Goal: Find specific page/section: Find specific page/section

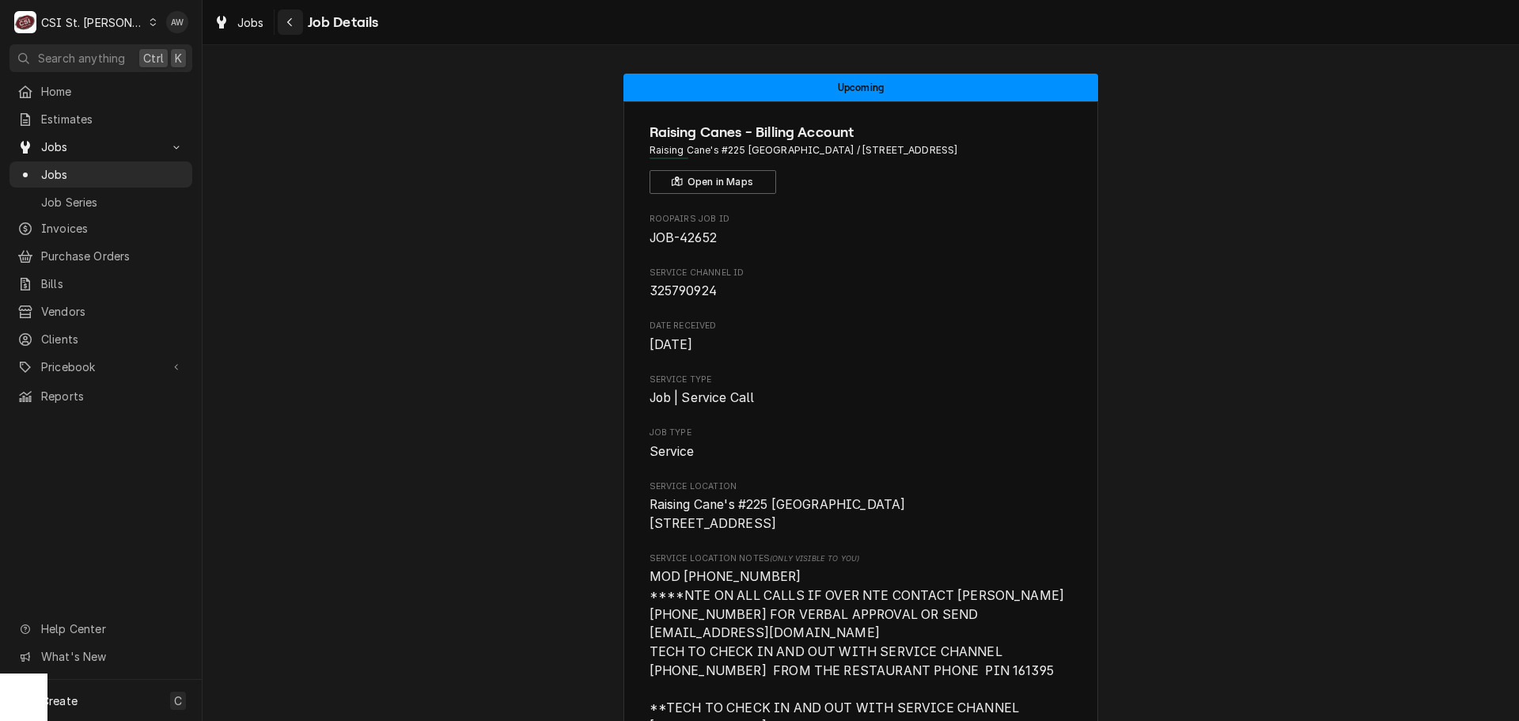
click at [276, 12] on div "Jobs Job Details" at bounding box center [292, 22] width 171 height 26
click at [291, 18] on icon "Navigate back" at bounding box center [289, 22] width 5 height 9
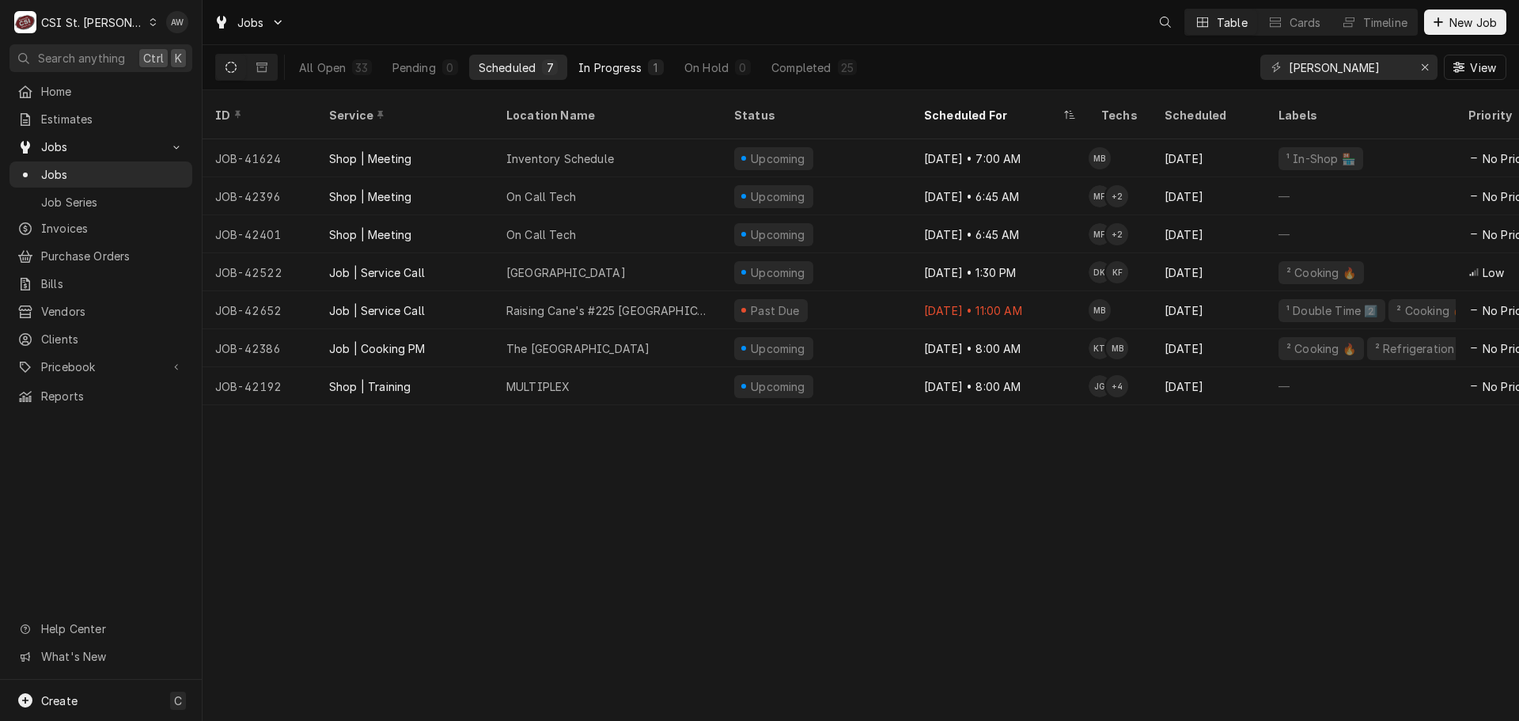
click at [626, 67] on div "In Progress" at bounding box center [609, 67] width 63 height 17
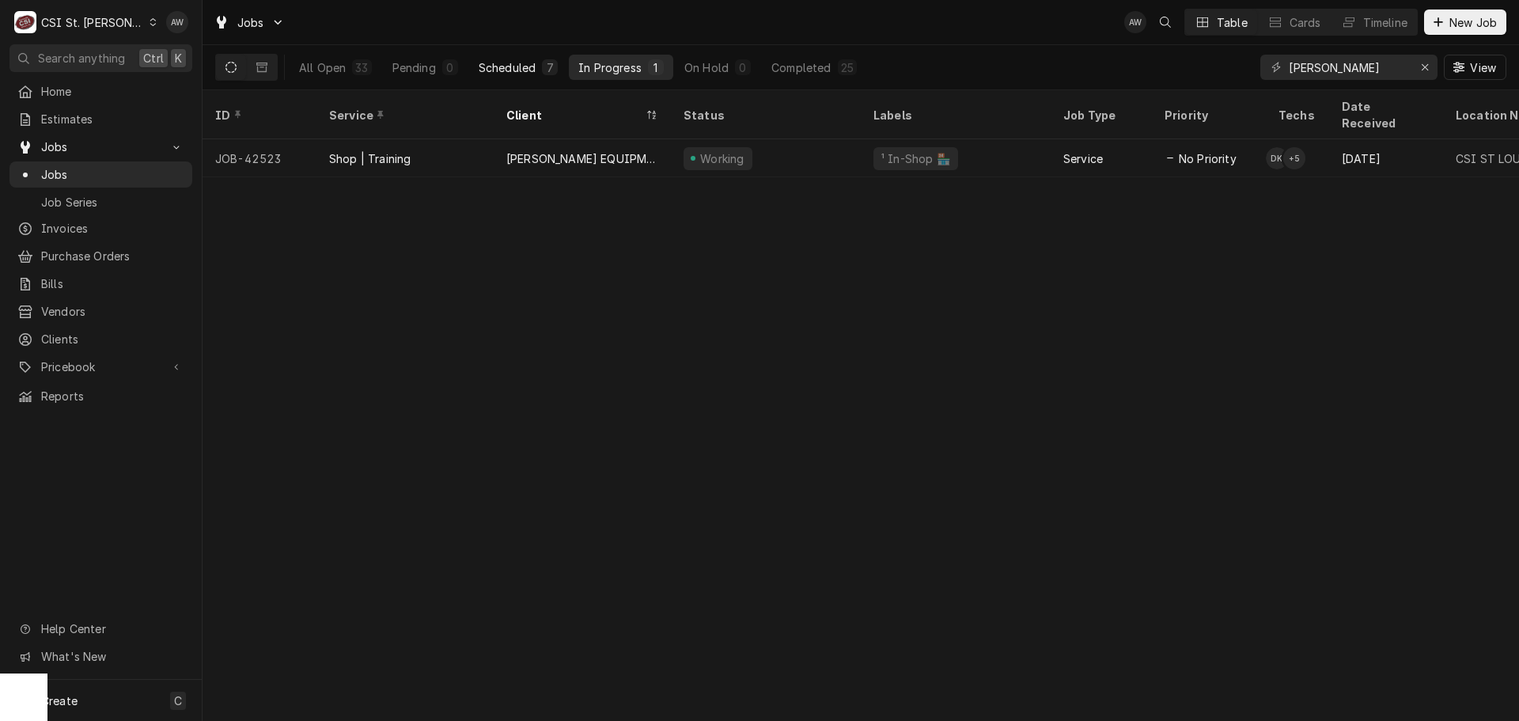
click at [515, 68] on div "Scheduled" at bounding box center [507, 67] width 57 height 17
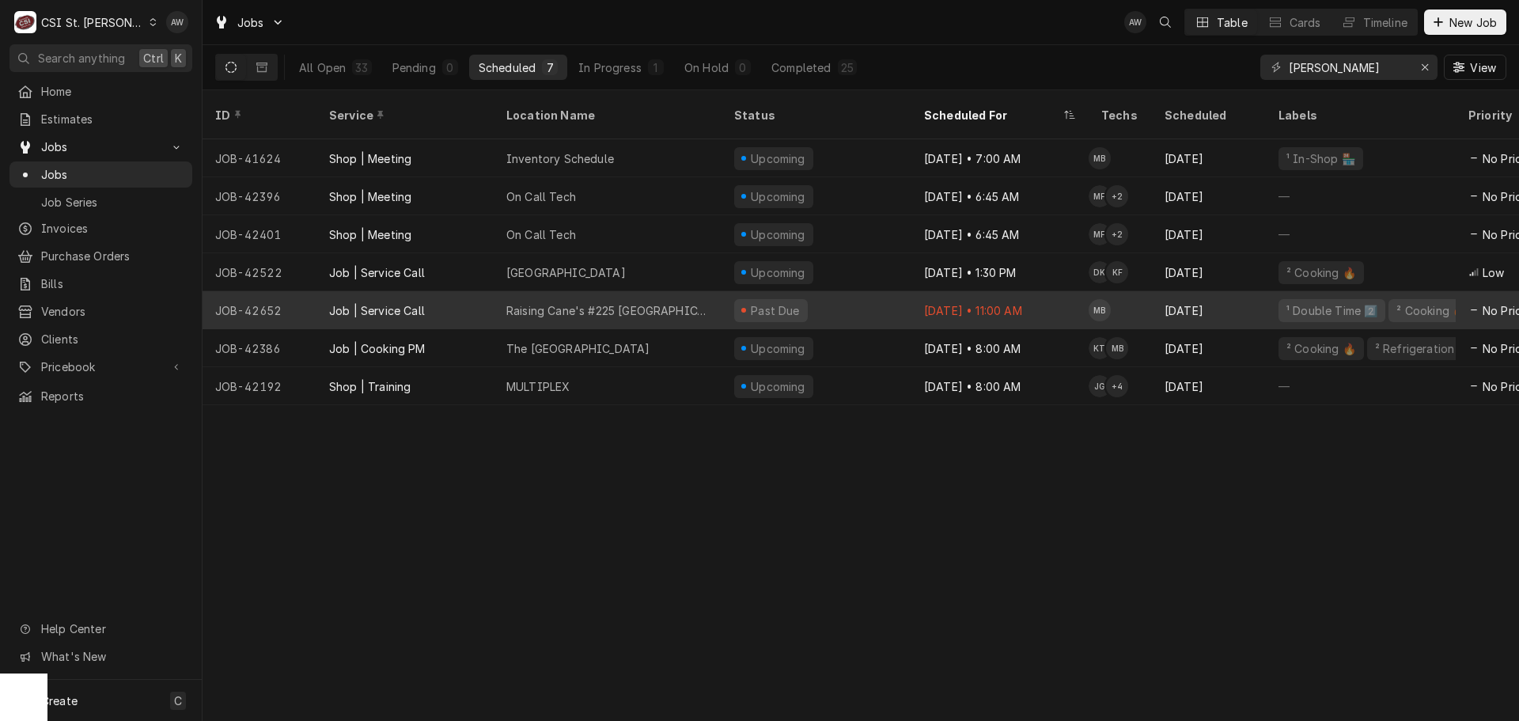
click at [623, 302] on div "Raising Cane's #225 [GEOGRAPHIC_DATA]" at bounding box center [607, 310] width 202 height 17
